Goal: Navigation & Orientation: Find specific page/section

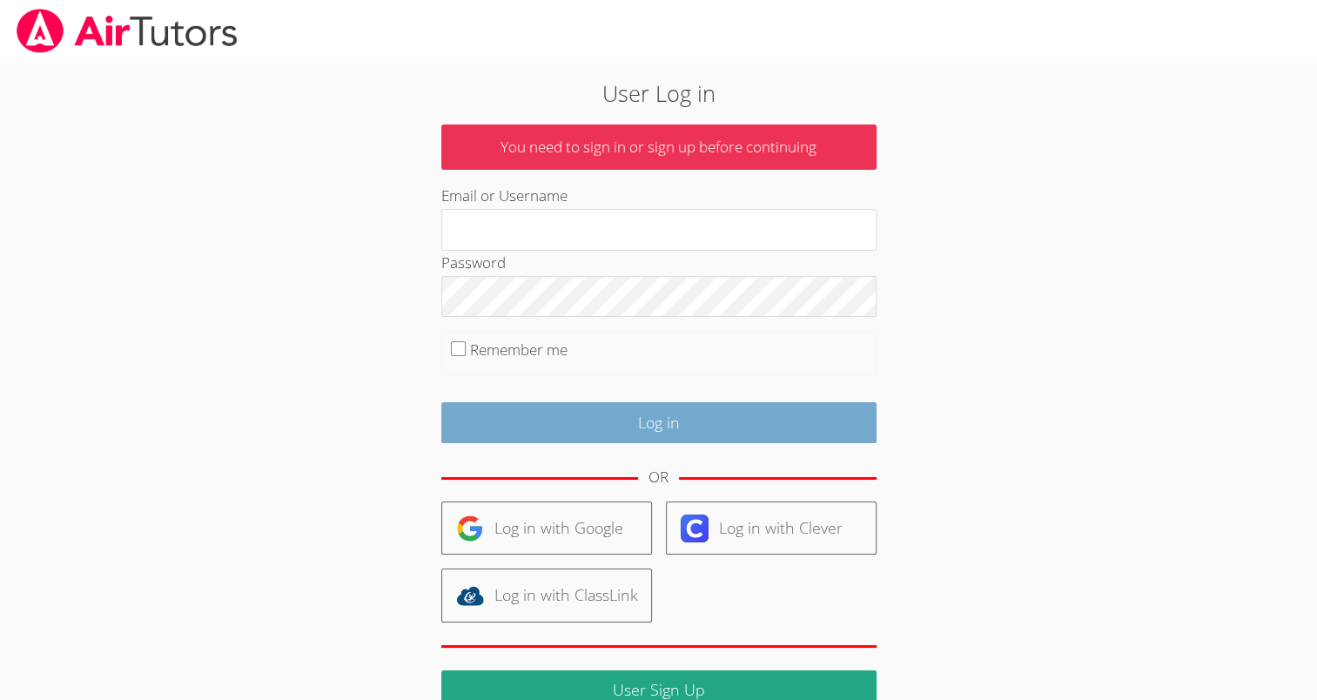
type input "[EMAIL_ADDRESS][DOMAIN_NAME]"
click at [593, 412] on input "Log in" at bounding box center [658, 422] width 435 height 41
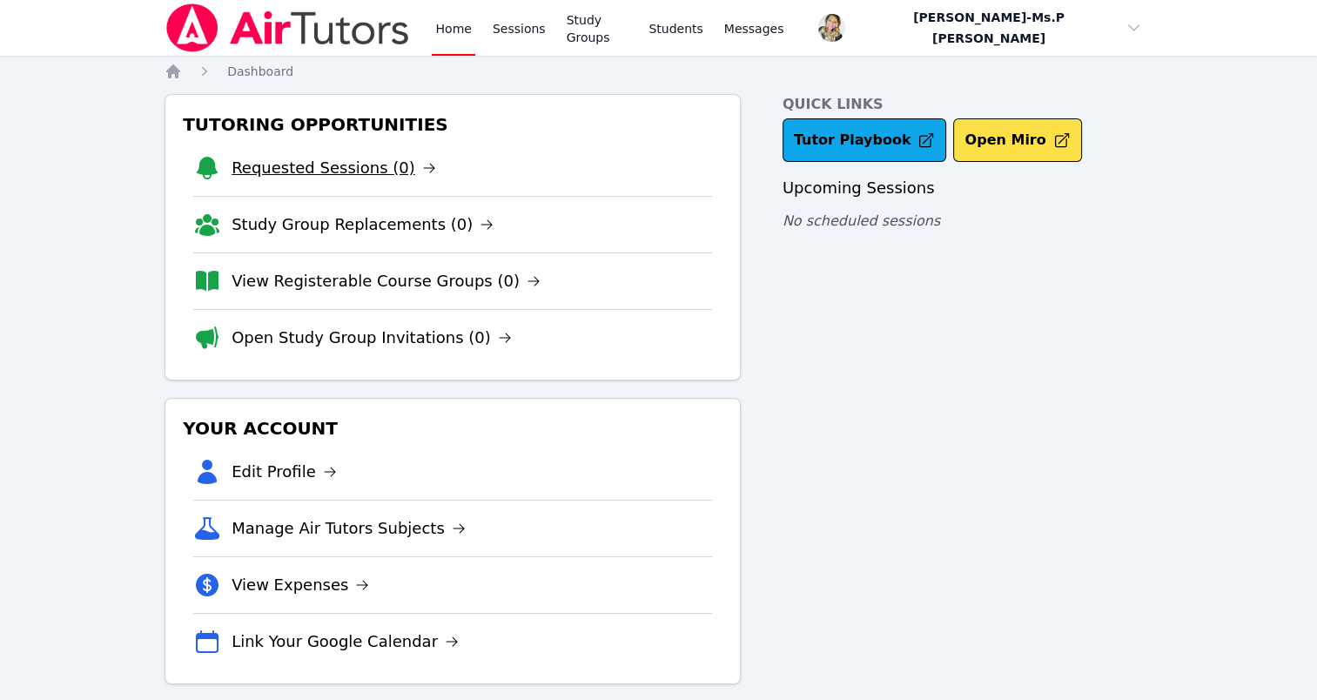
click at [321, 157] on link "Requested Sessions (0)" at bounding box center [334, 168] width 205 height 24
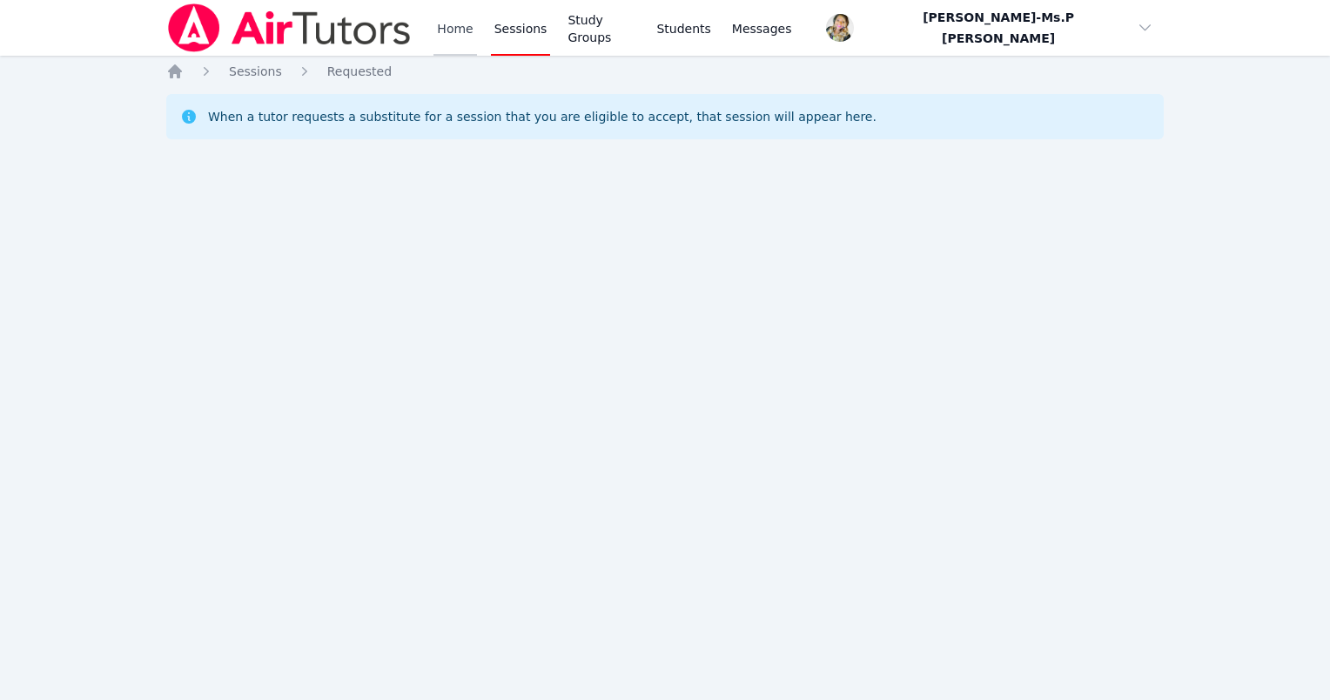
click at [453, 34] on link "Home" at bounding box center [454, 28] width 43 height 56
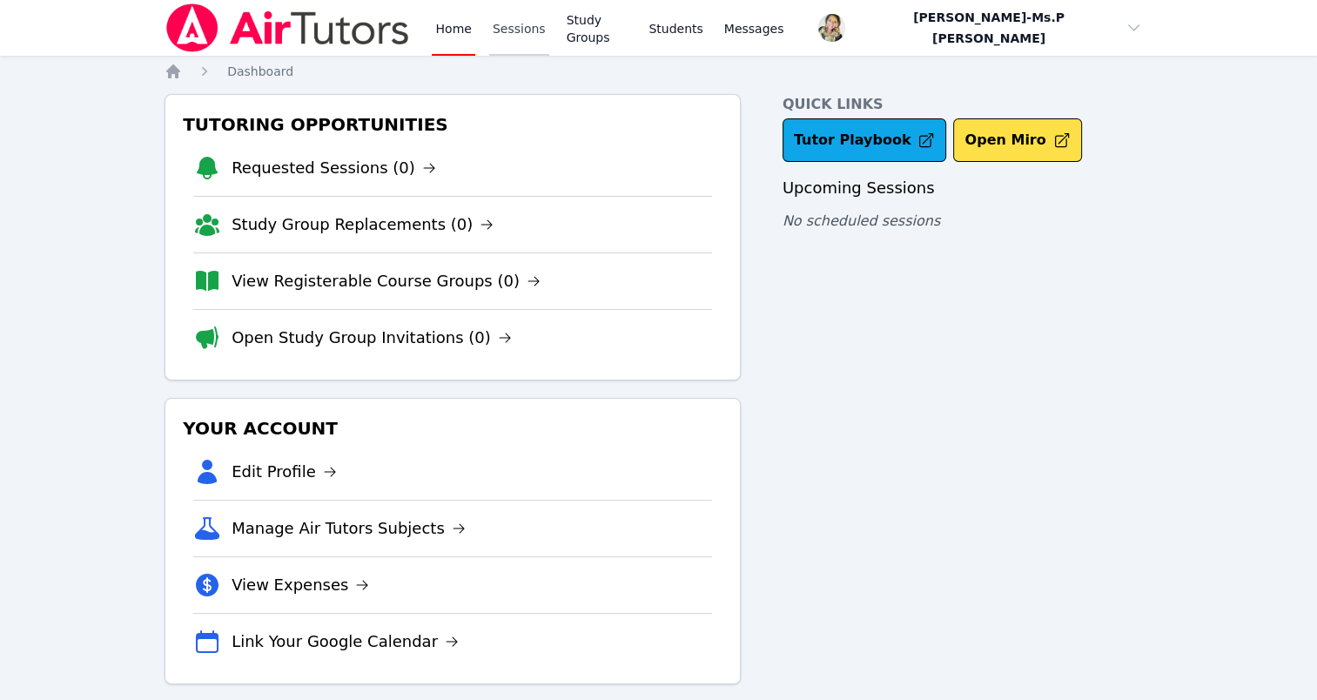
click at [507, 44] on link "Sessions" at bounding box center [519, 28] width 60 height 56
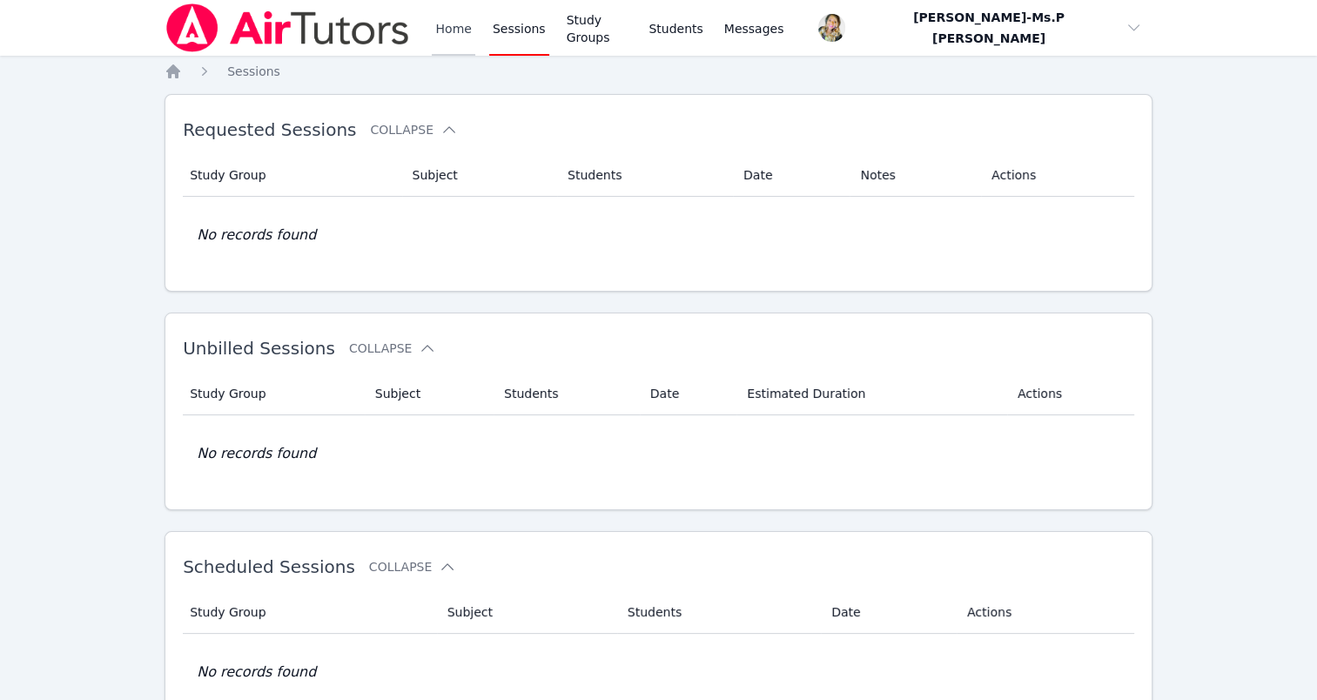
click at [453, 32] on link "Home" at bounding box center [453, 28] width 43 height 56
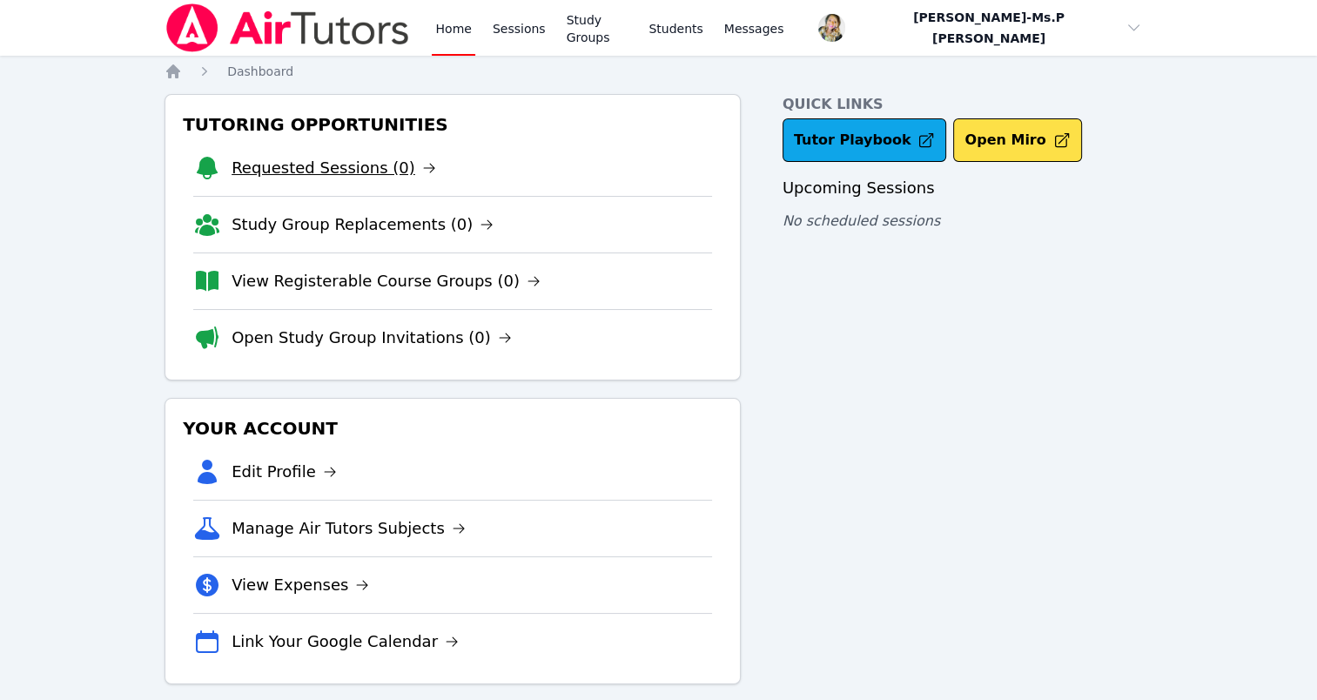
click at [379, 162] on link "Requested Sessions (0)" at bounding box center [334, 168] width 205 height 24
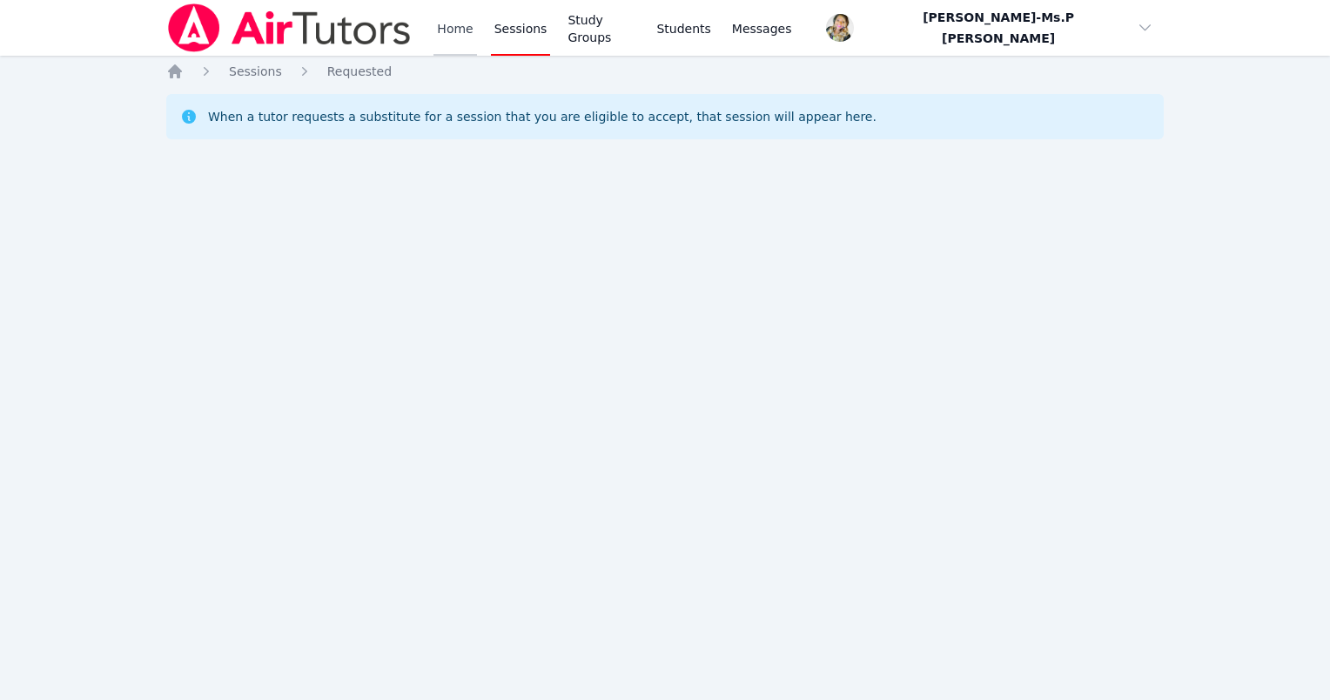
click at [460, 39] on link "Home" at bounding box center [454, 28] width 43 height 56
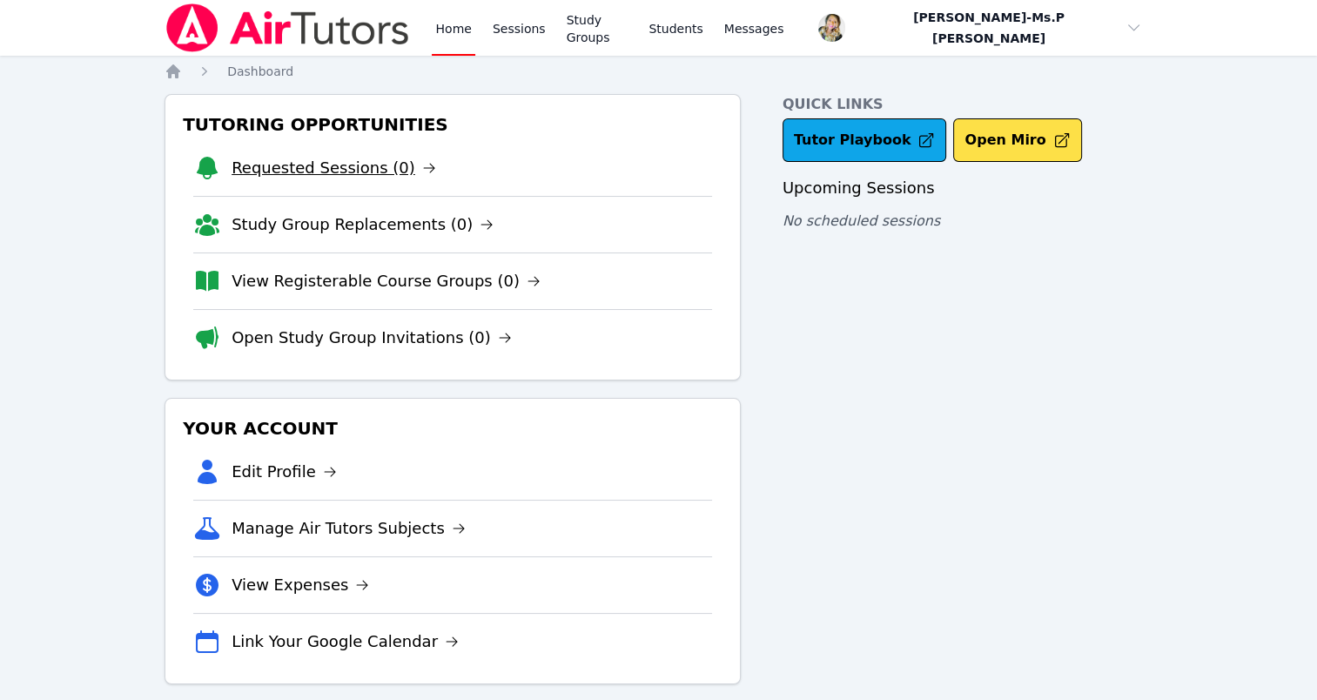
click at [308, 172] on link "Requested Sessions (0)" at bounding box center [334, 168] width 205 height 24
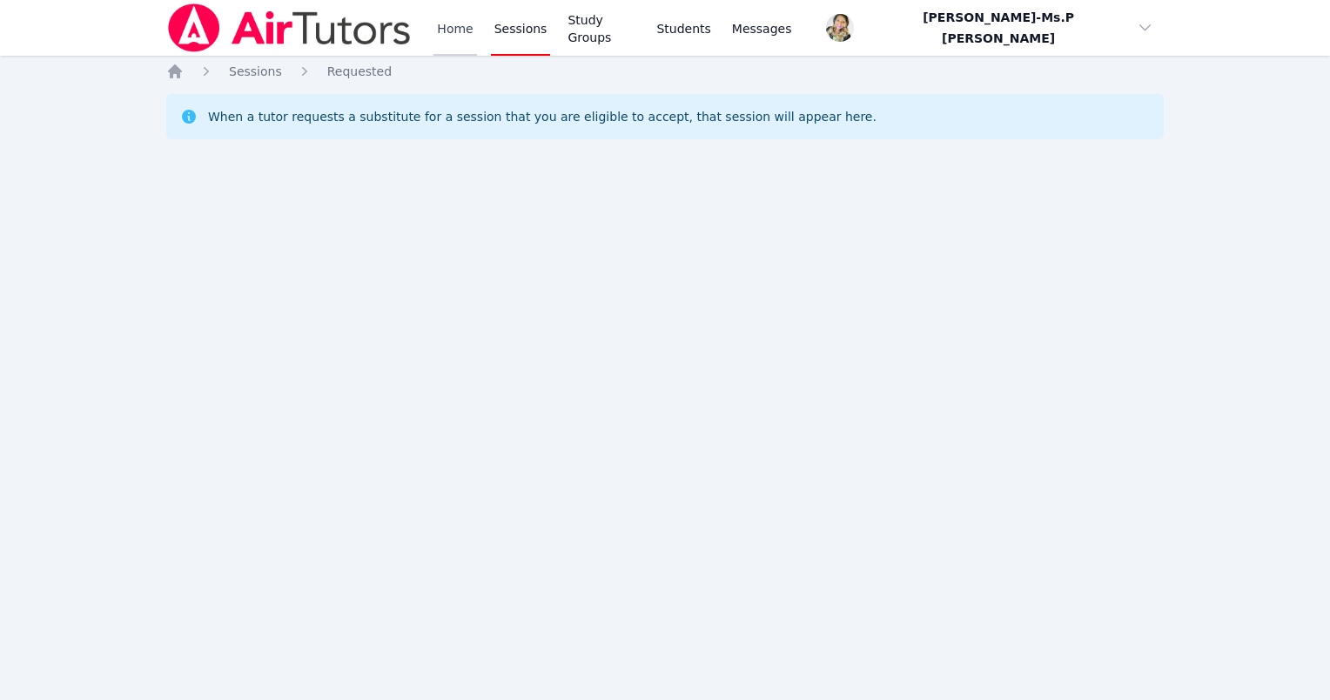
click at [439, 15] on link "Home" at bounding box center [454, 28] width 43 height 56
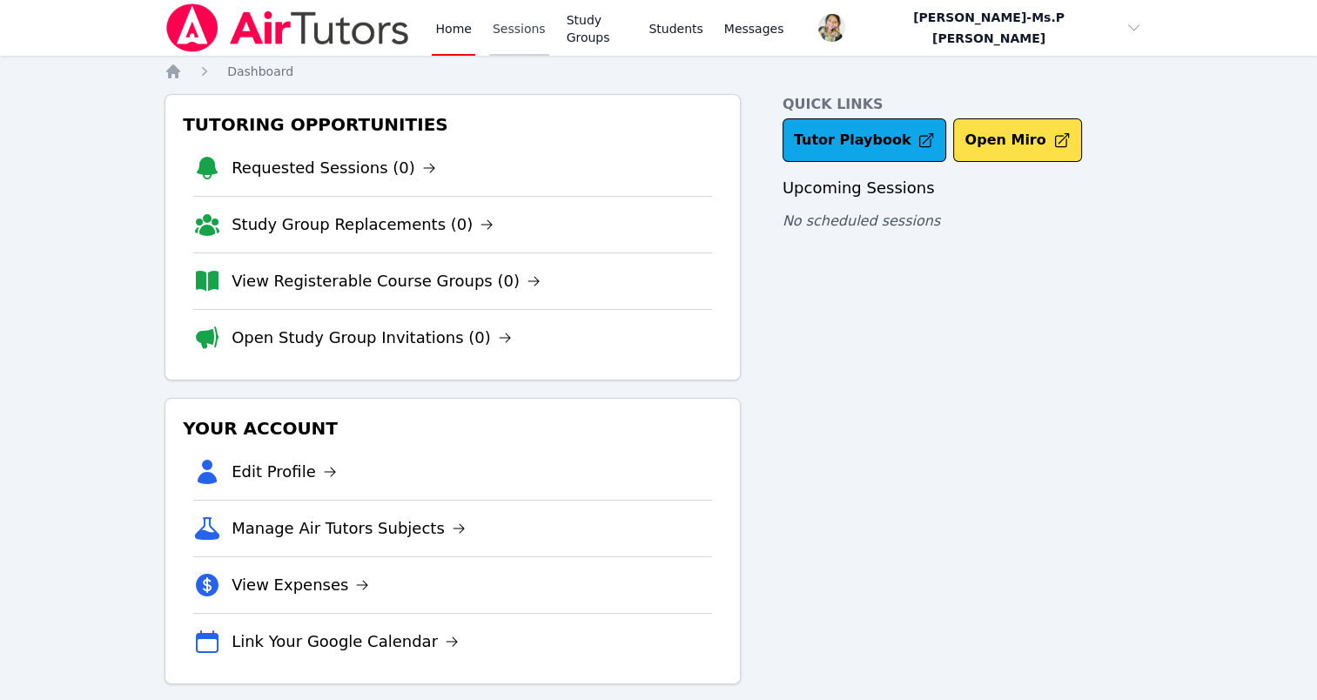
click at [495, 30] on link "Sessions" at bounding box center [519, 28] width 60 height 56
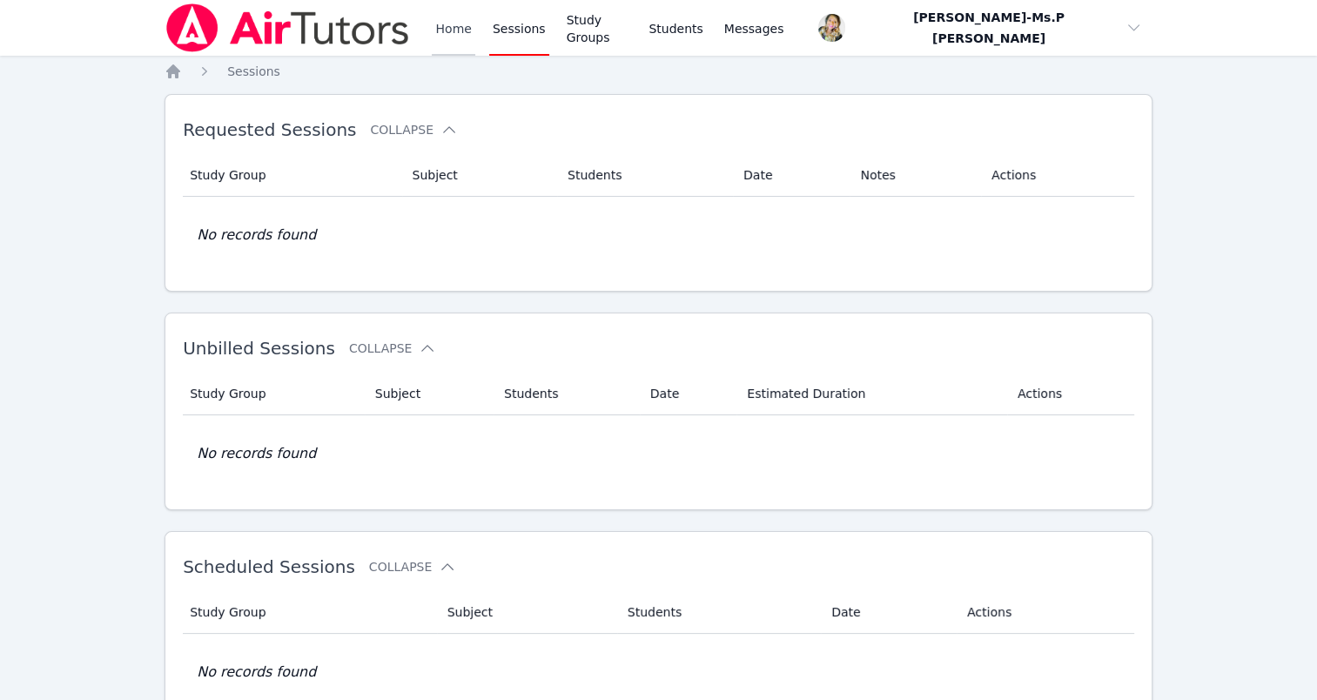
click at [447, 22] on link "Home" at bounding box center [453, 28] width 43 height 56
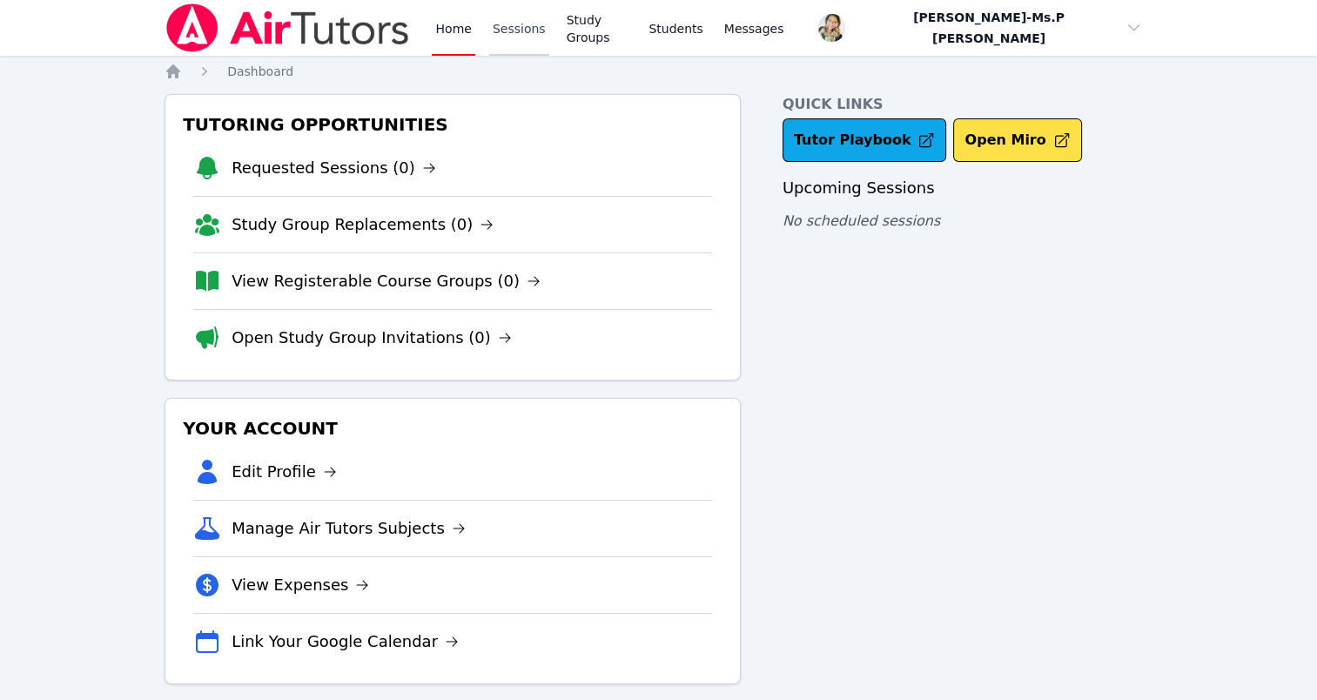
click at [517, 27] on link "Sessions" at bounding box center [519, 28] width 60 height 56
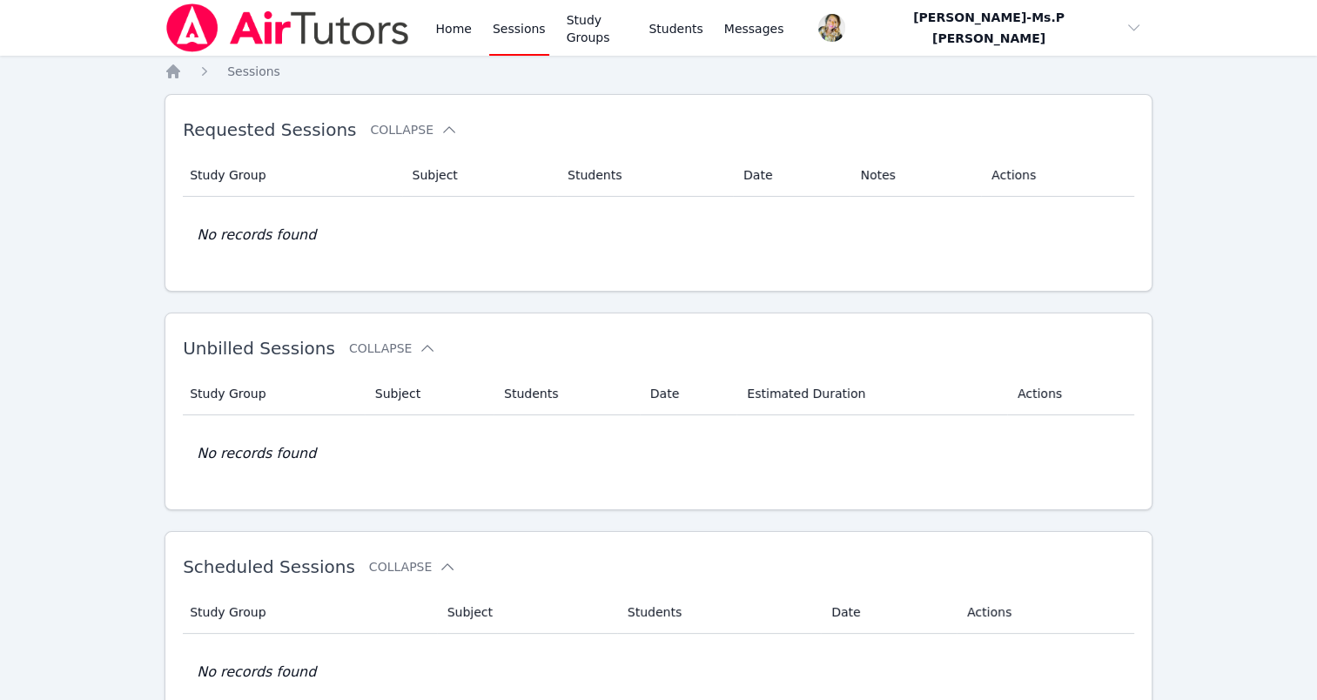
click at [406, 39] on img at bounding box center [287, 27] width 246 height 49
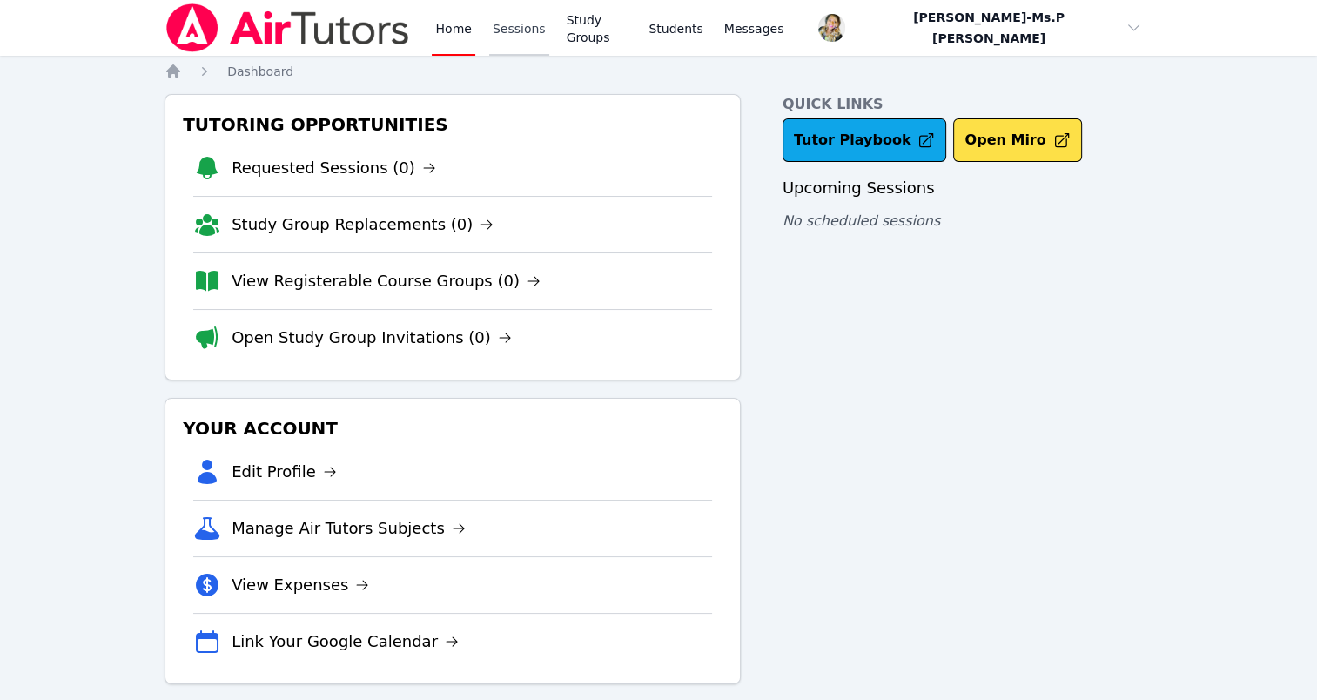
click at [494, 28] on link "Sessions" at bounding box center [519, 28] width 60 height 56
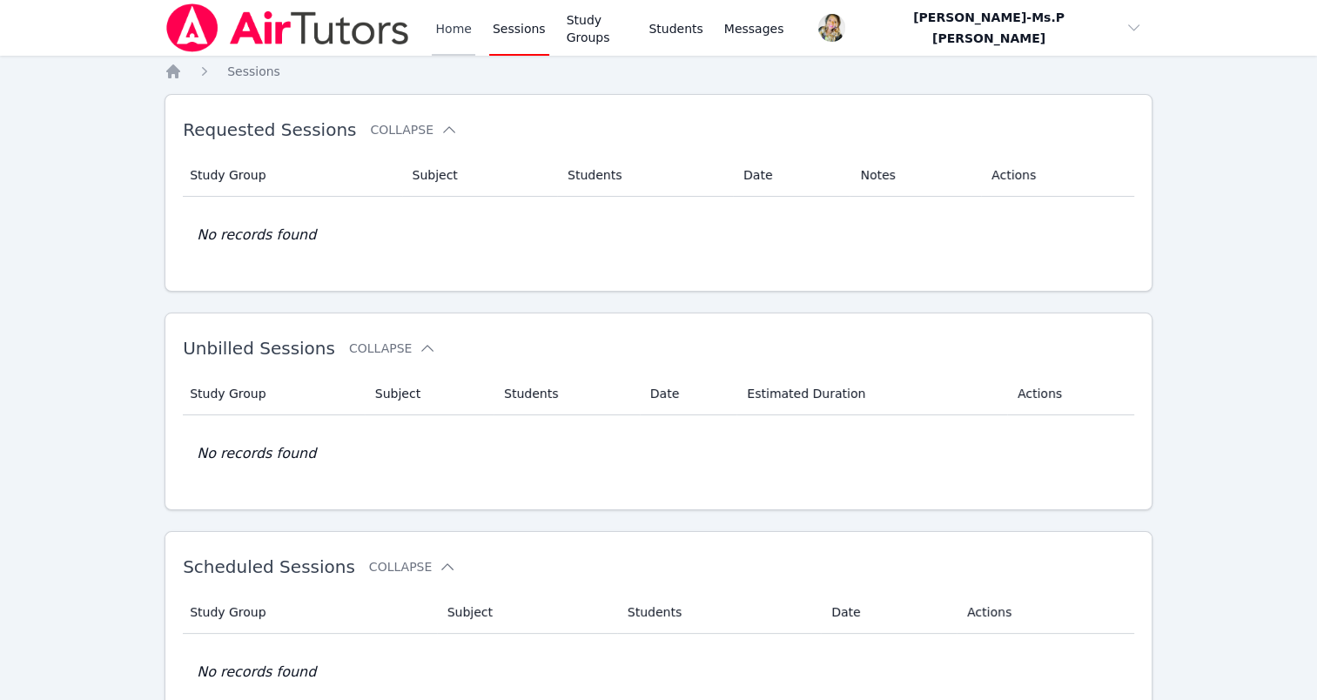
click at [454, 33] on link "Home" at bounding box center [453, 28] width 43 height 56
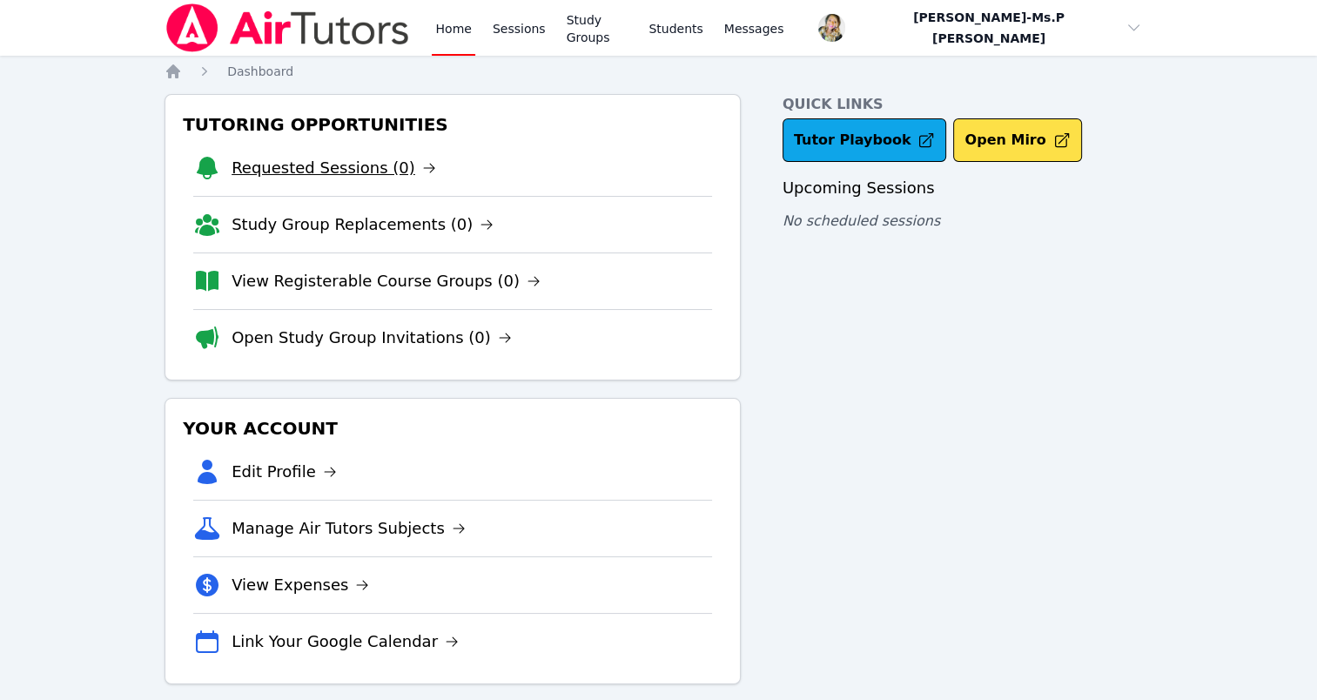
click at [332, 161] on link "Requested Sessions (0)" at bounding box center [334, 168] width 205 height 24
click at [329, 338] on link "Open Study Group Invitations (0)" at bounding box center [372, 338] width 280 height 24
click at [425, 212] on link "Study Group Replacements (0)" at bounding box center [363, 224] width 262 height 24
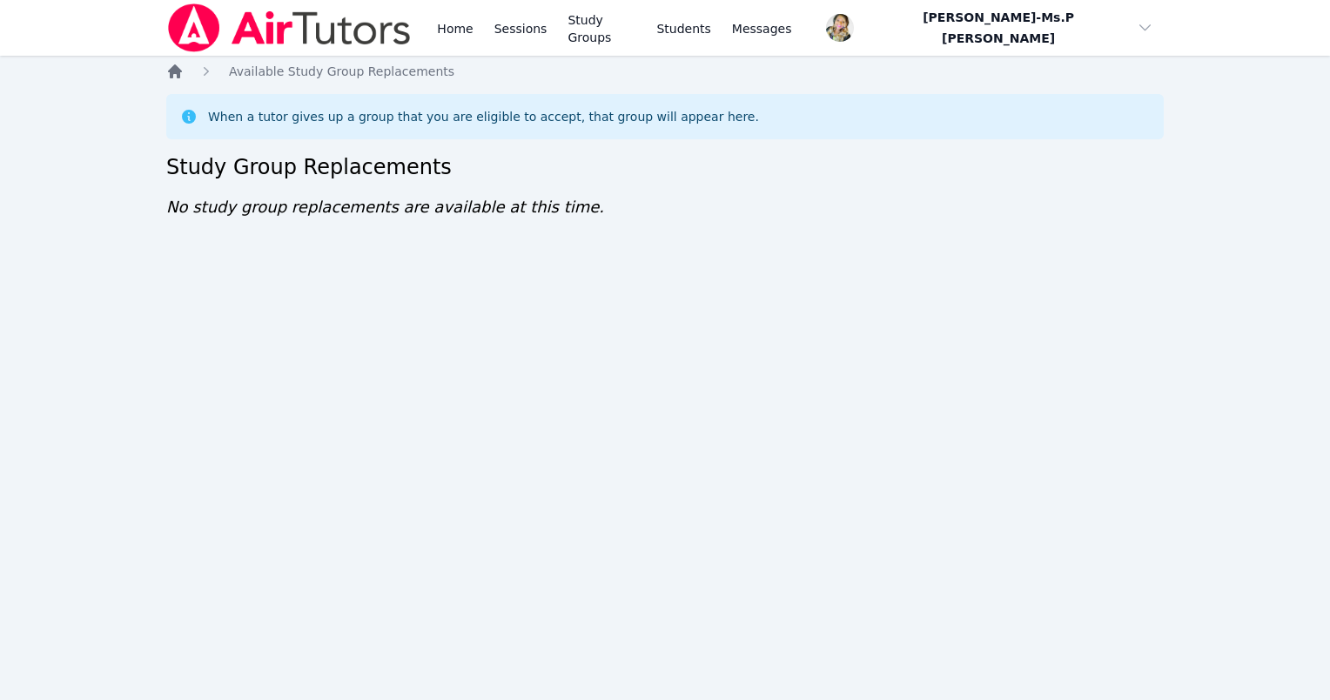
click at [182, 78] on icon "Breadcrumb" at bounding box center [174, 71] width 17 height 17
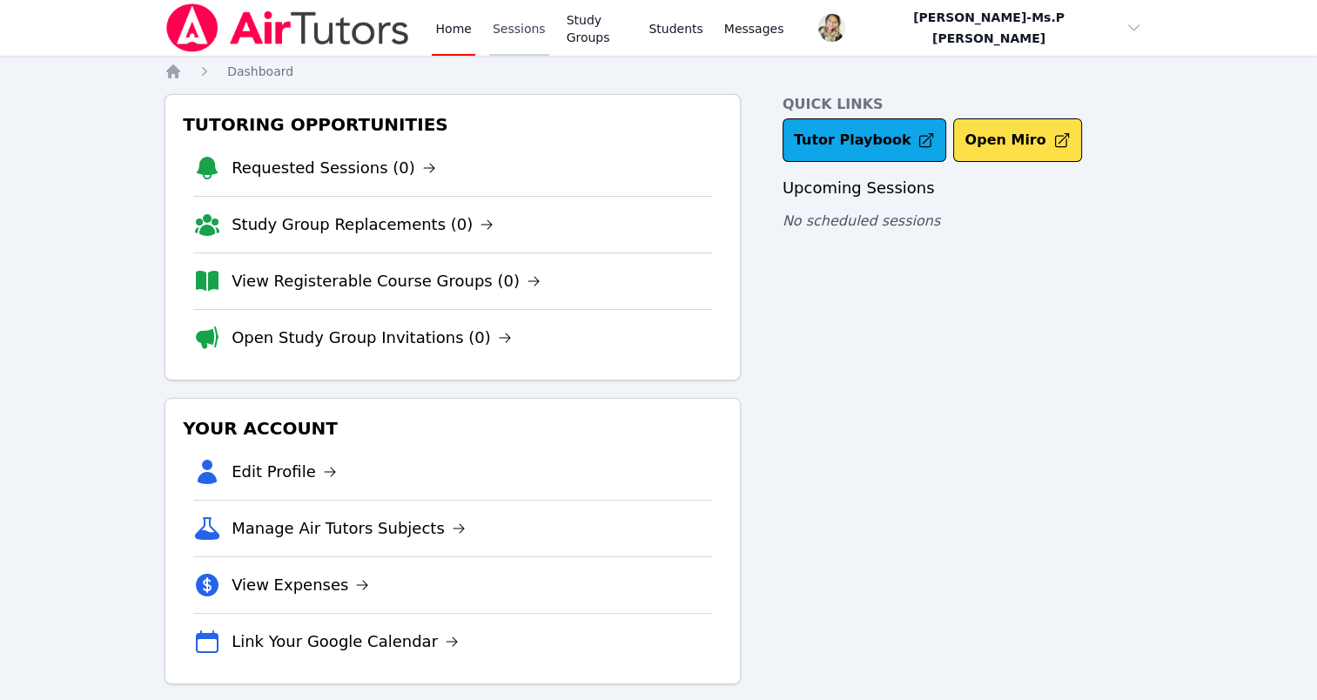
click at [520, 31] on link "Sessions" at bounding box center [519, 28] width 60 height 56
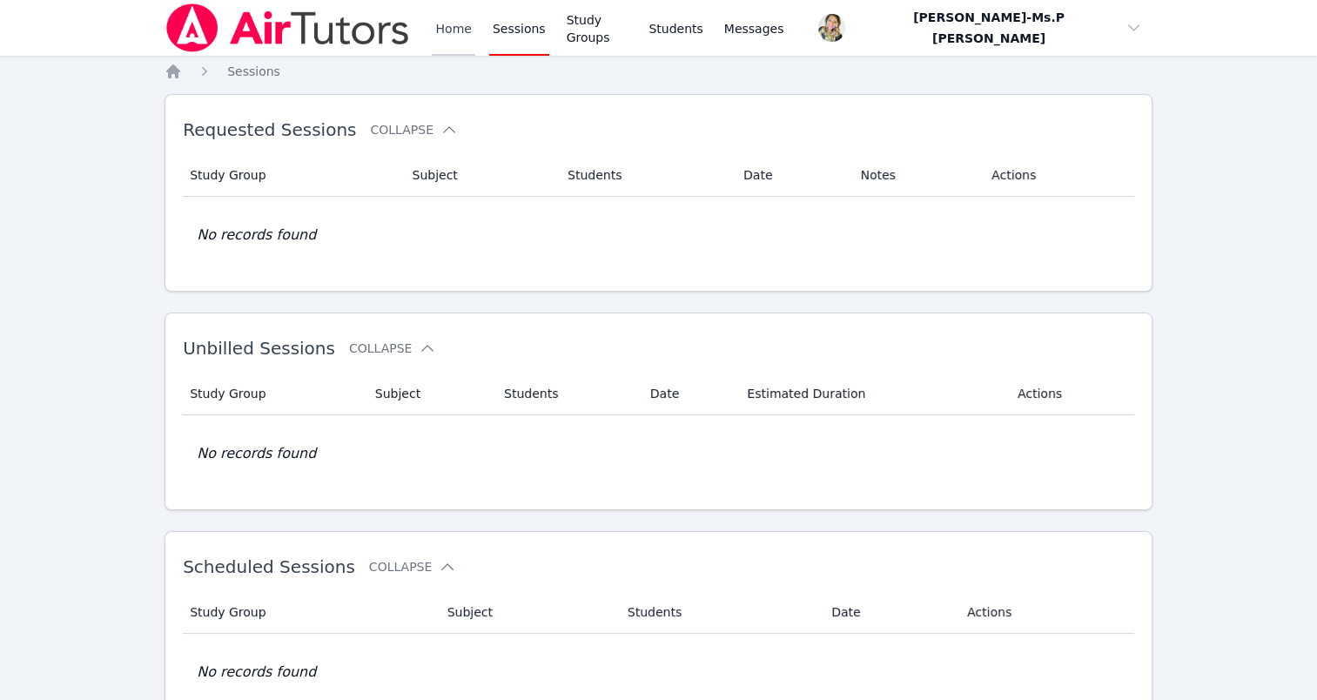
click at [440, 26] on link "Home" at bounding box center [453, 28] width 43 height 56
